Goal: Task Accomplishment & Management: Manage account settings

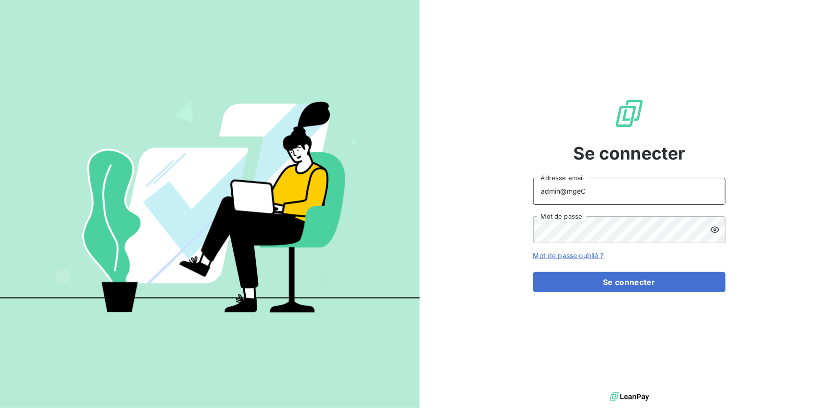
click at [592, 194] on input "admin@mgeC" at bounding box center [629, 191] width 192 height 27
type input "admin@pab"
click at [533, 272] on button "Se connecter" at bounding box center [629, 282] width 192 height 20
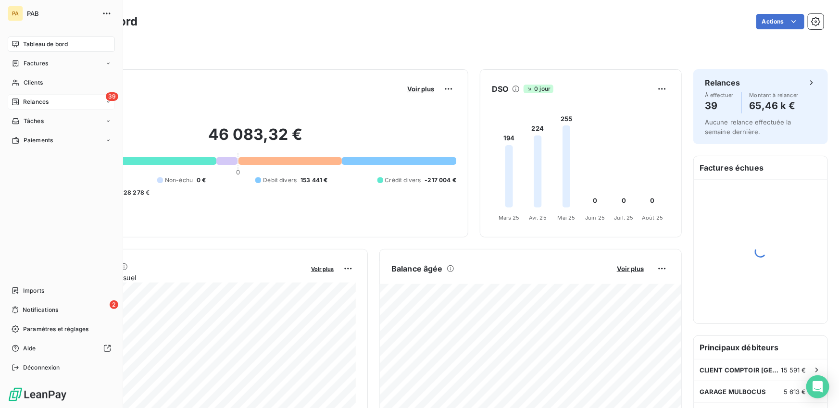
click at [34, 104] on span "Relances" at bounding box center [35, 102] width 25 height 9
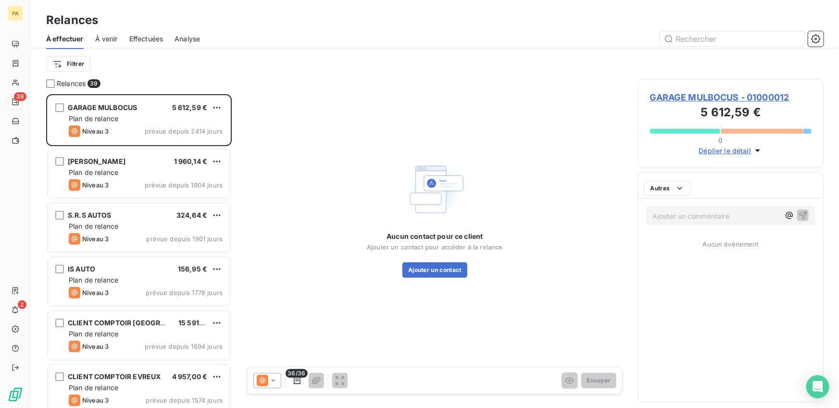
scroll to position [314, 185]
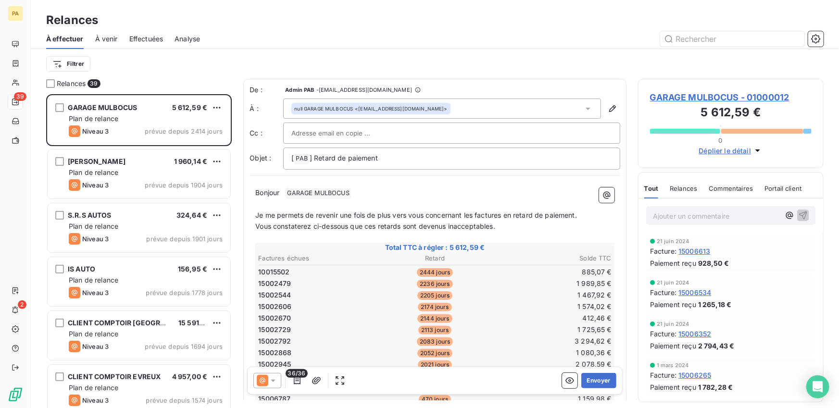
click at [138, 39] on span "Effectuées" at bounding box center [146, 39] width 34 height 10
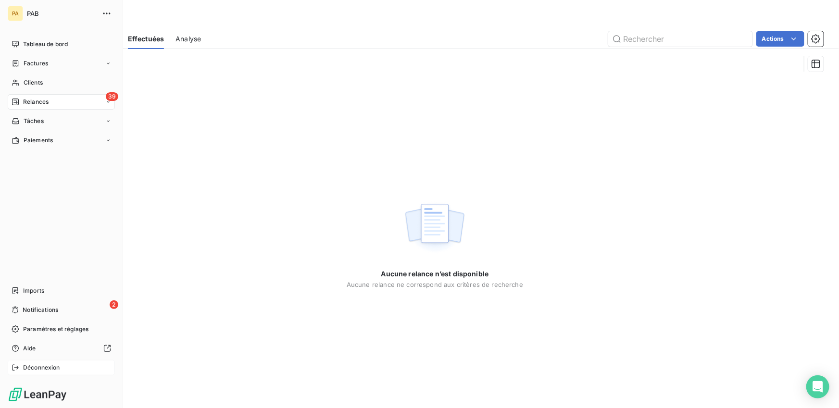
click at [21, 362] on div "Déconnexion" at bounding box center [61, 367] width 107 height 15
